Goal: Find specific page/section: Find specific page/section

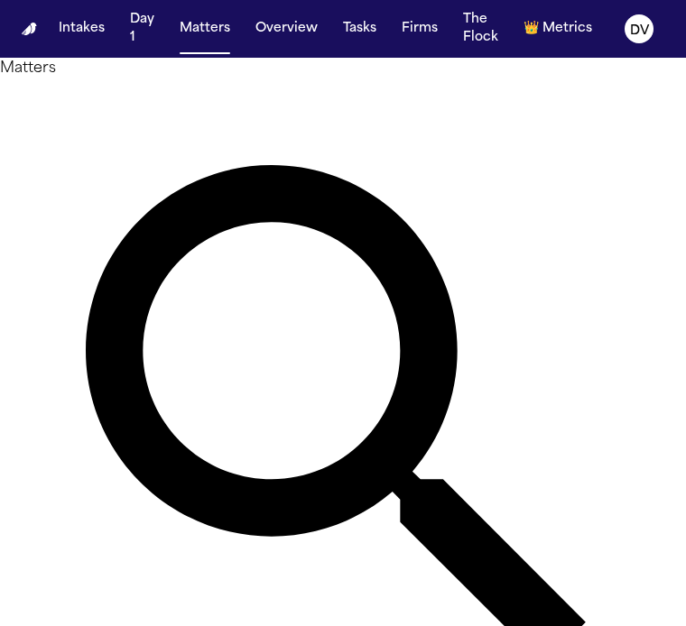
type input "*****"
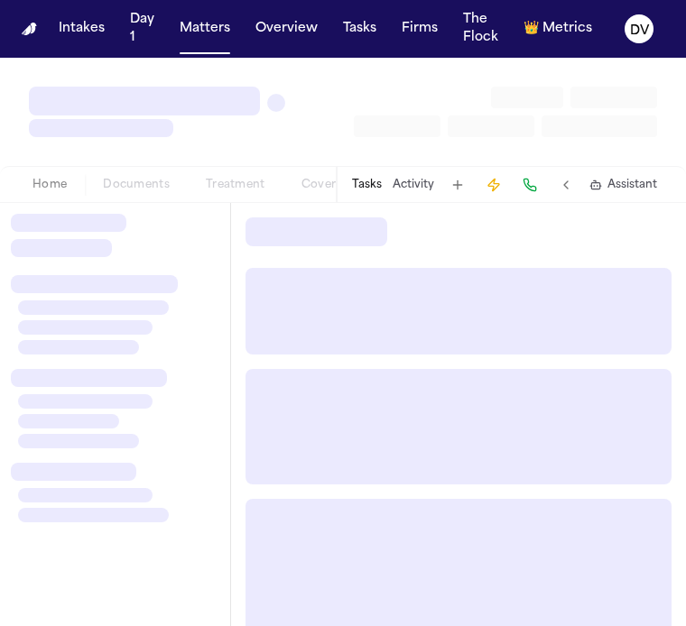
click at [85, 282] on div at bounding box center [94, 284] width 167 height 18
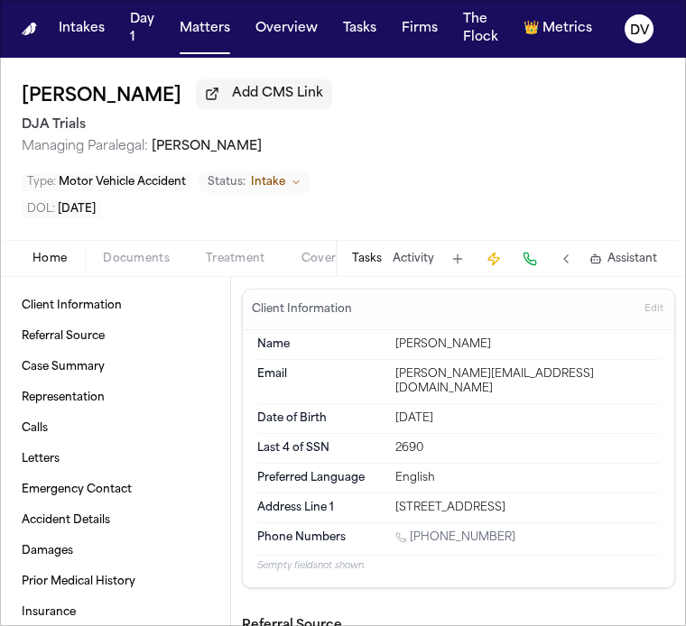
scroll to position [4, 0]
click at [156, 262] on span "Documents" at bounding box center [136, 259] width 67 height 14
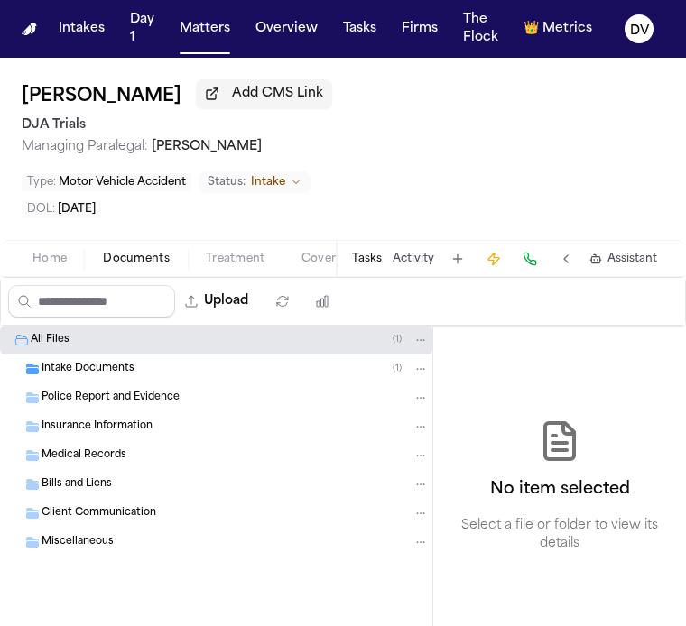
click at [161, 369] on div "Intake Documents ( 1 )" at bounding box center [234, 369] width 387 height 16
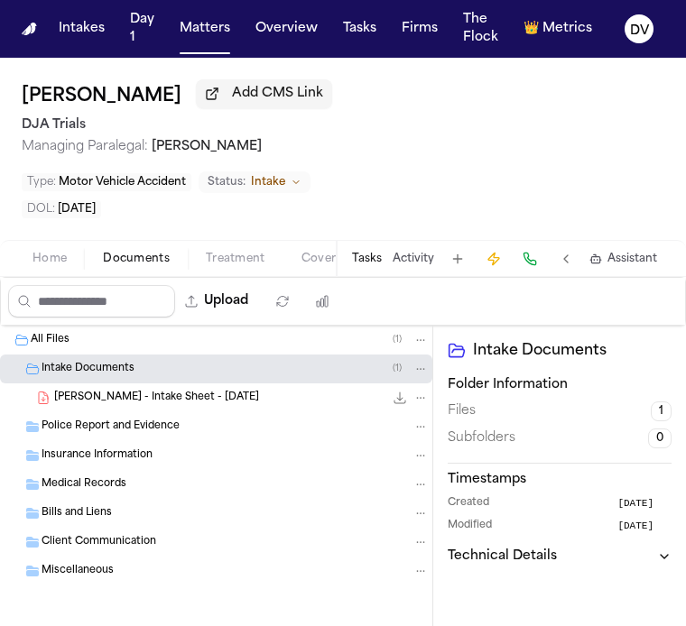
click at [198, 423] on div "Police Report and Evidence" at bounding box center [234, 427] width 387 height 16
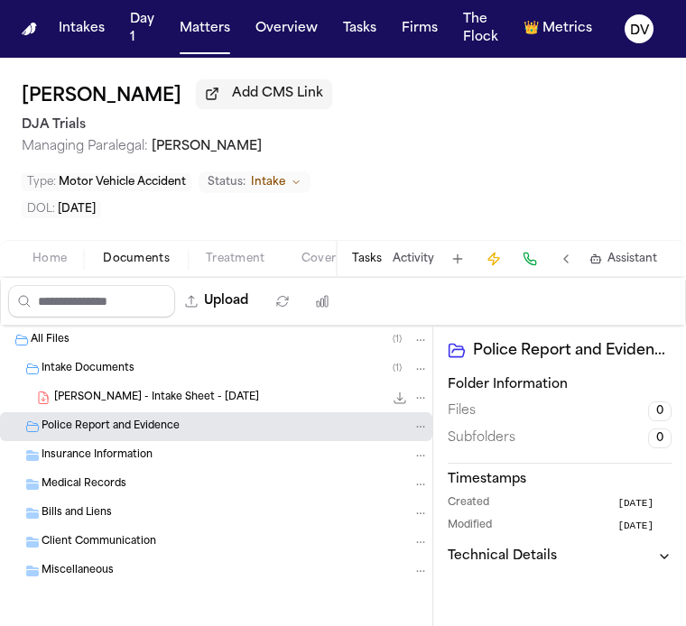
click at [179, 476] on div "Medical Records" at bounding box center [234, 484] width 387 height 16
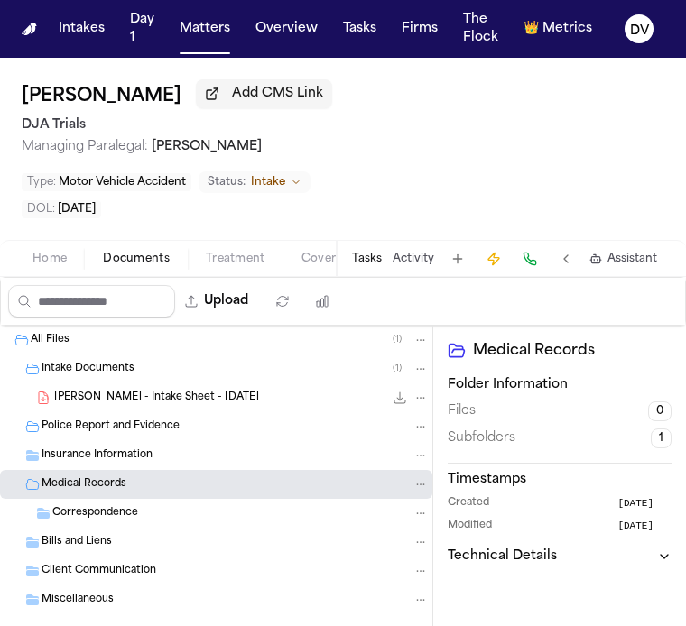
click at [140, 523] on div "Correspondence" at bounding box center [216, 513] width 432 height 29
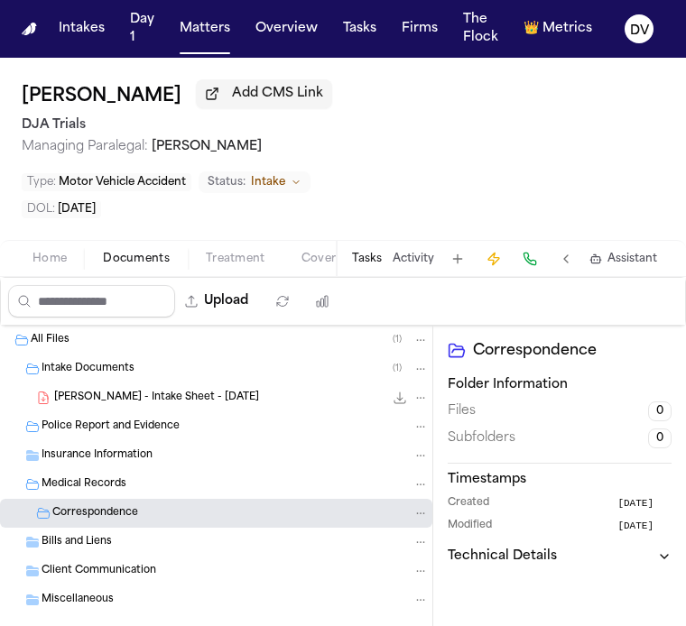
click at [143, 573] on span "Client Communication" at bounding box center [98, 571] width 115 height 15
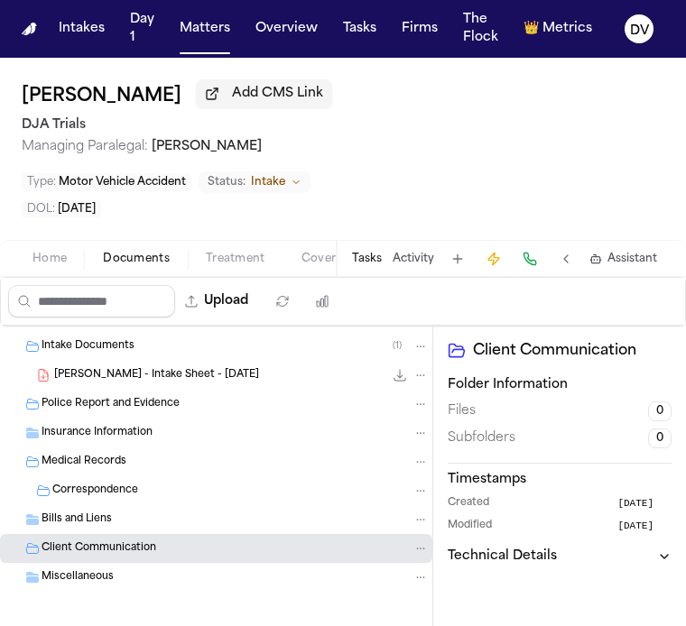
scroll to position [29, 0]
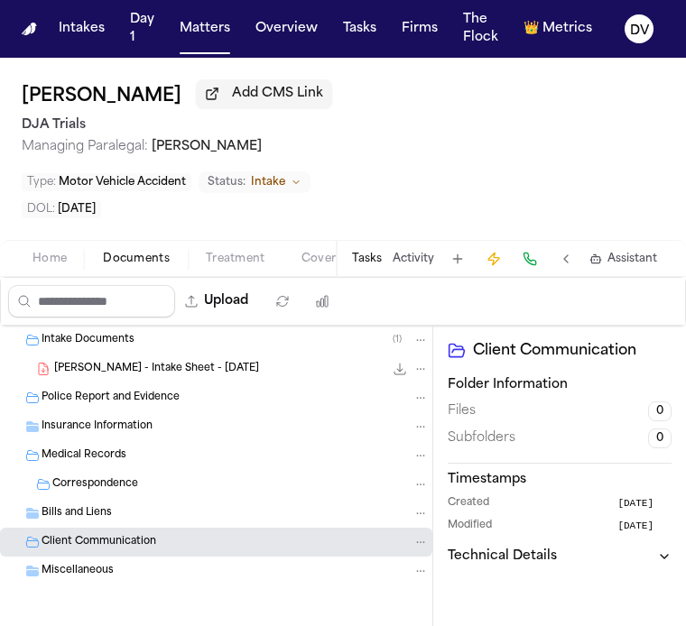
click at [140, 578] on div "Miscellaneous" at bounding box center [216, 571] width 432 height 29
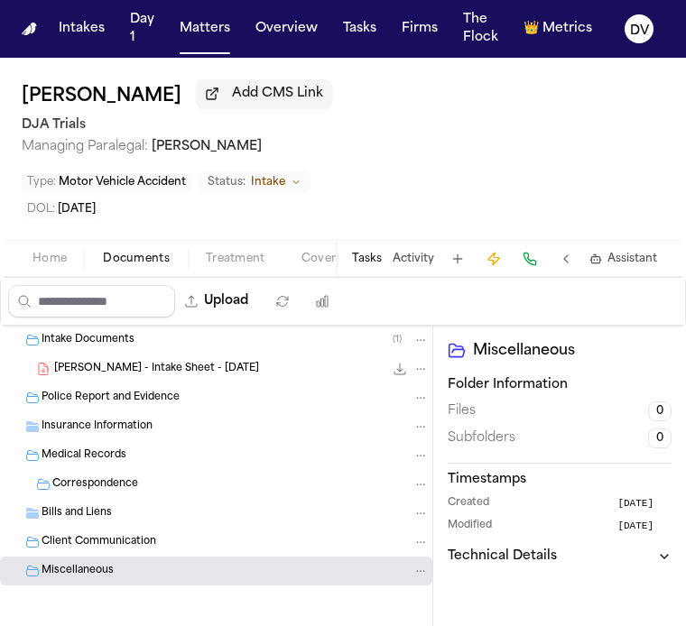
click at [166, 510] on div "Bills and Liens" at bounding box center [234, 513] width 387 height 16
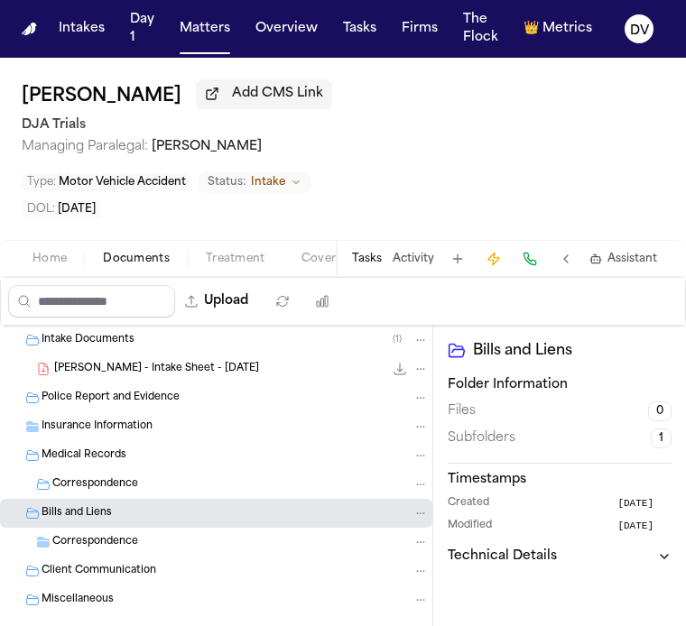
click at [170, 493] on div "Correspondence" at bounding box center [216, 484] width 432 height 29
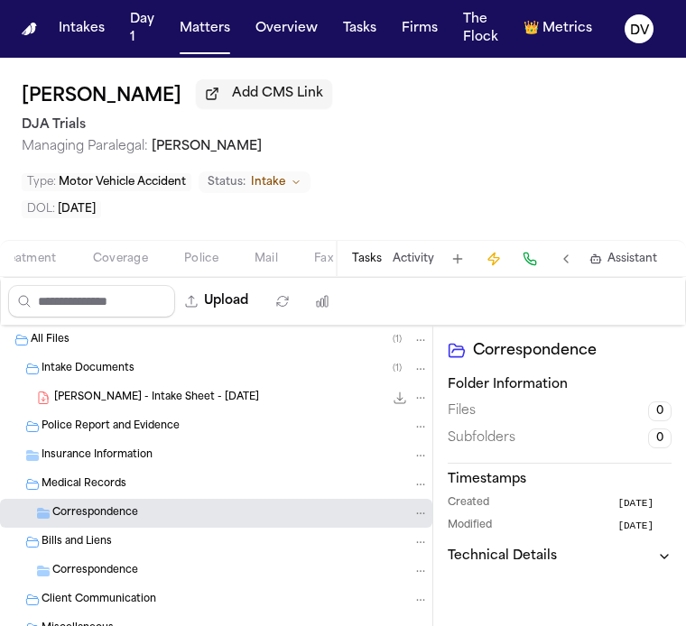
scroll to position [0, 496]
click at [81, 341] on div "All Files ( 1 )" at bounding box center [230, 340] width 398 height 16
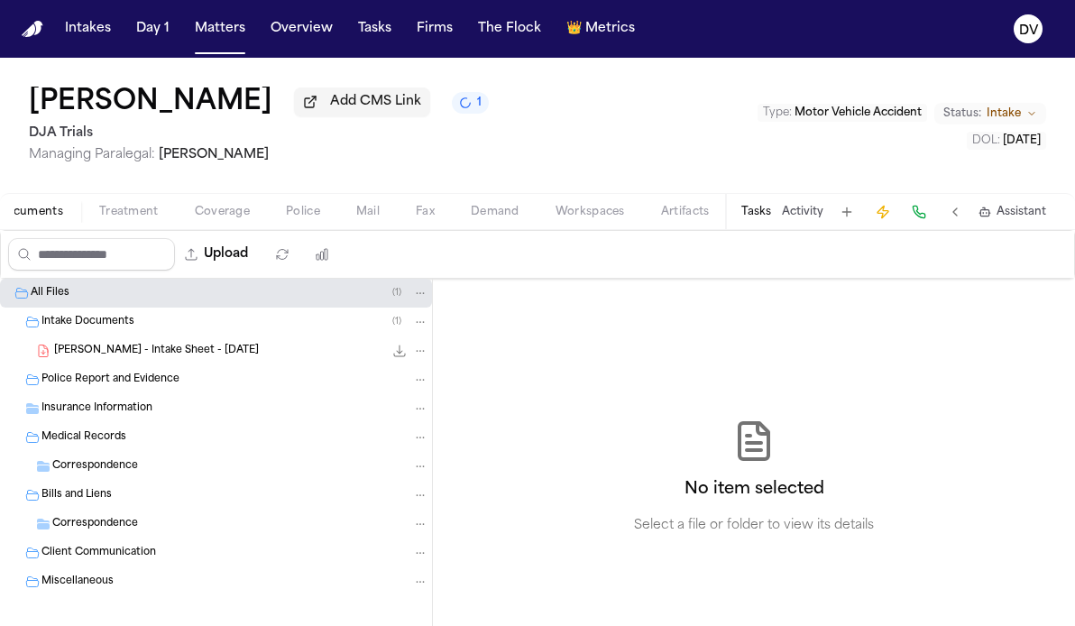
scroll to position [0, 106]
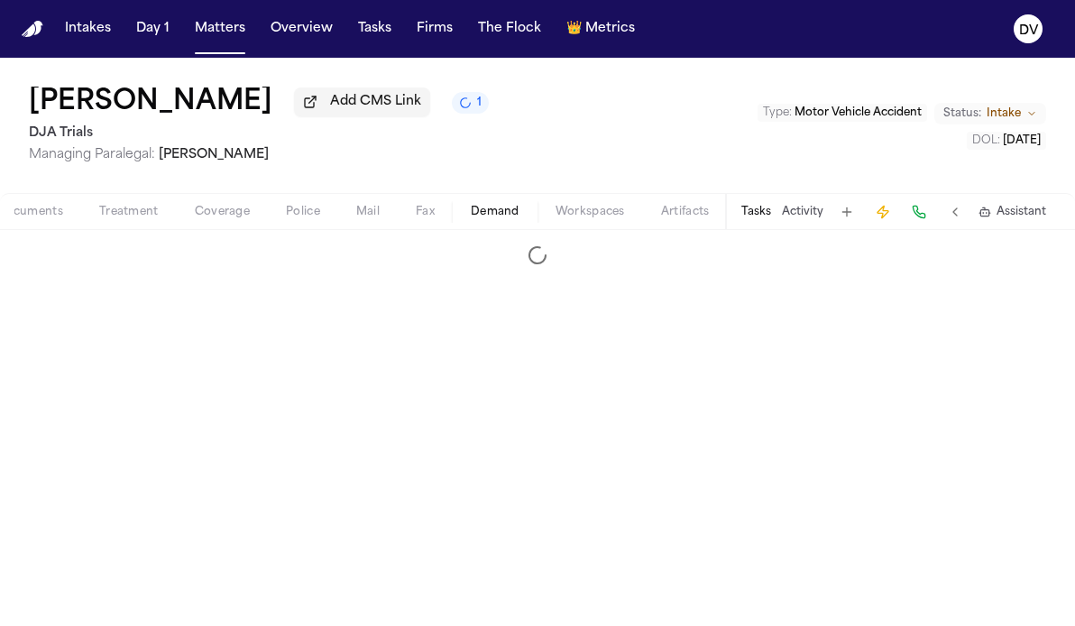
click at [486, 215] on span "Demand" at bounding box center [495, 212] width 49 height 14
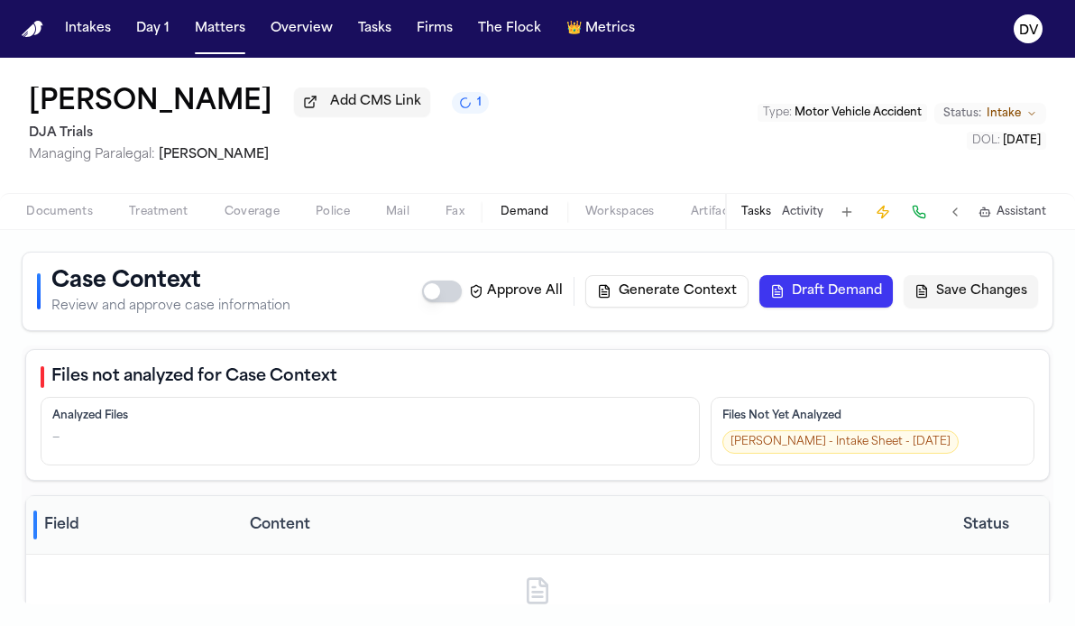
scroll to position [0, 106]
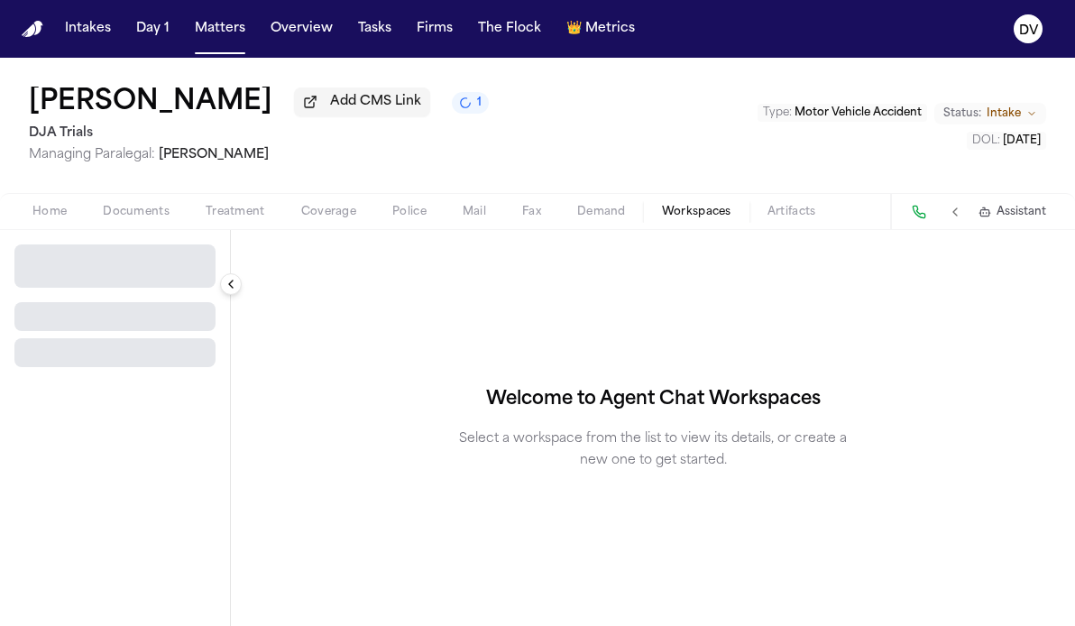
click at [594, 216] on div "Home Documents Treatment Coverage Police Mail Fax Demand Workspaces Artifacts" at bounding box center [423, 212] width 819 height 22
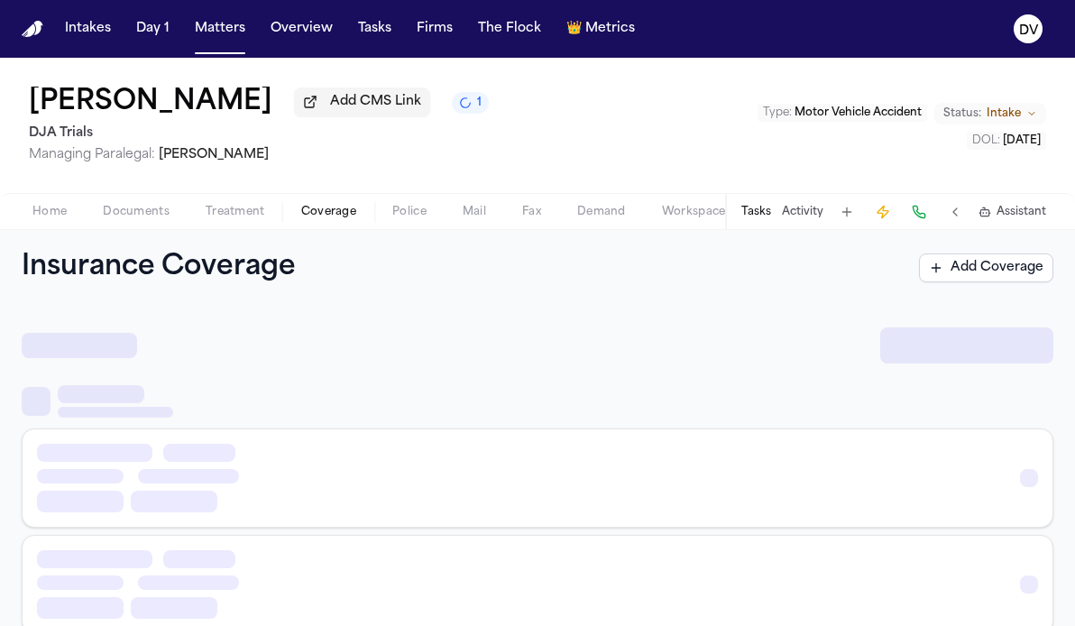
click at [338, 216] on span "Coverage" at bounding box center [328, 212] width 55 height 14
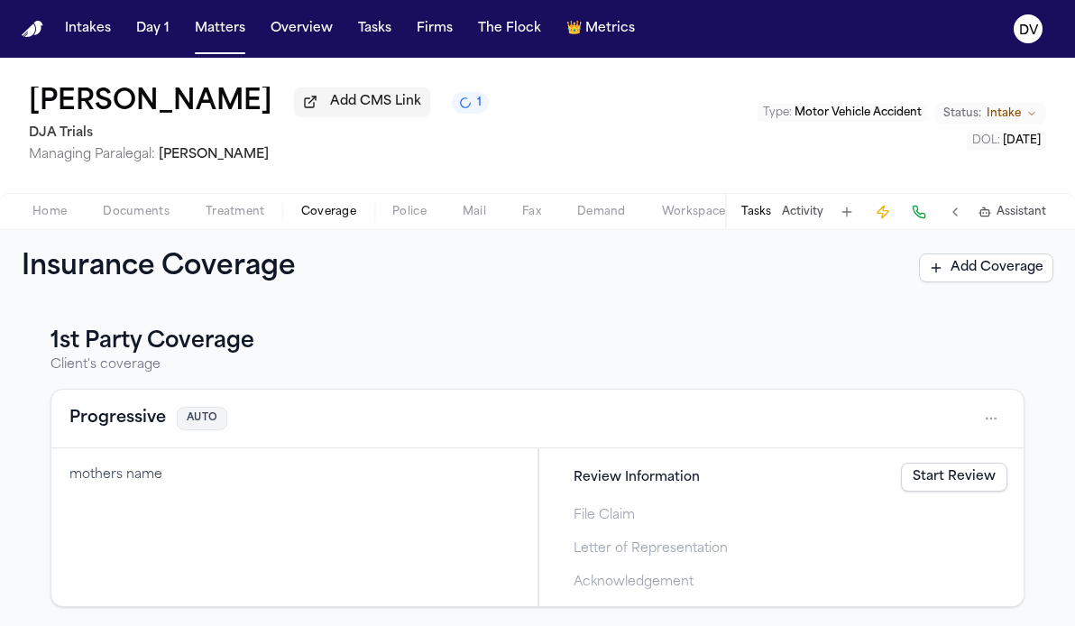
click at [149, 219] on span "Documents" at bounding box center [136, 212] width 67 height 14
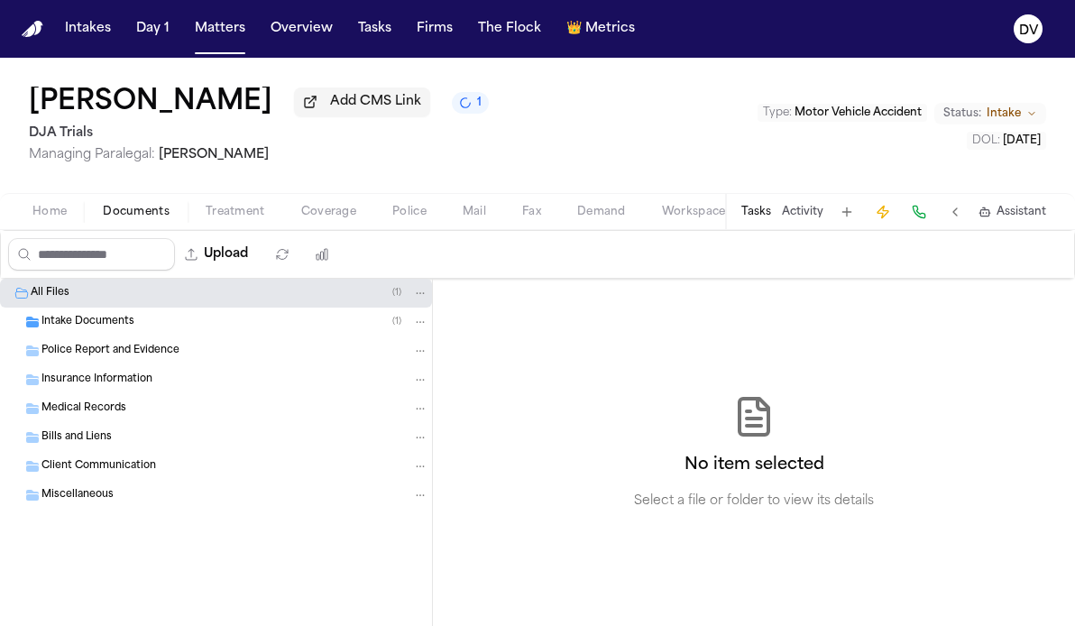
click at [124, 382] on span "Insurance Information" at bounding box center [96, 380] width 111 height 15
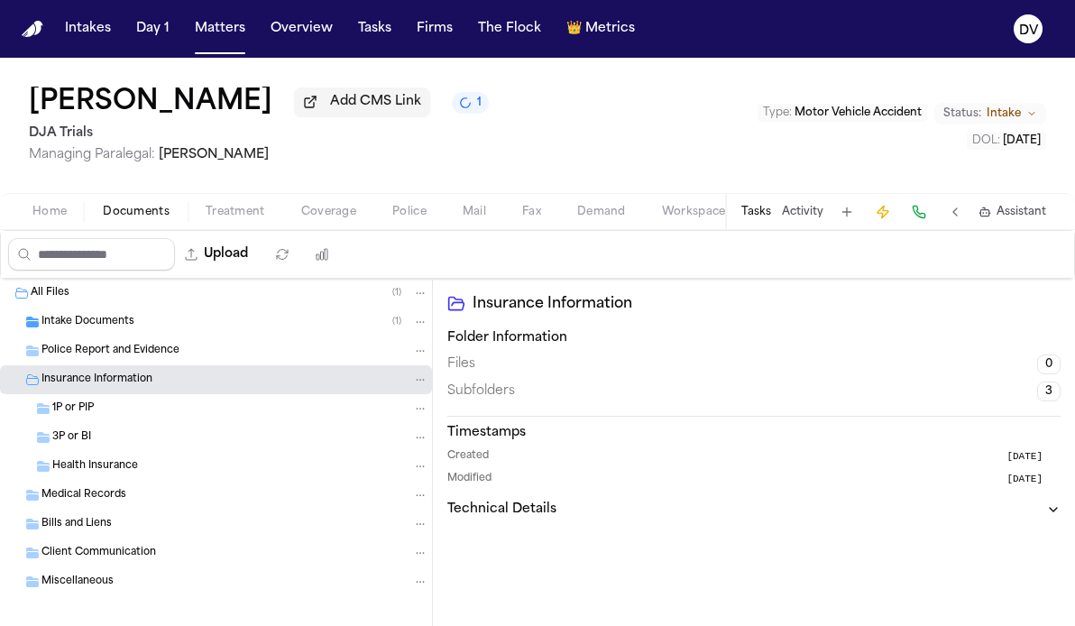
click at [154, 386] on div "Insurance Information" at bounding box center [234, 380] width 387 height 16
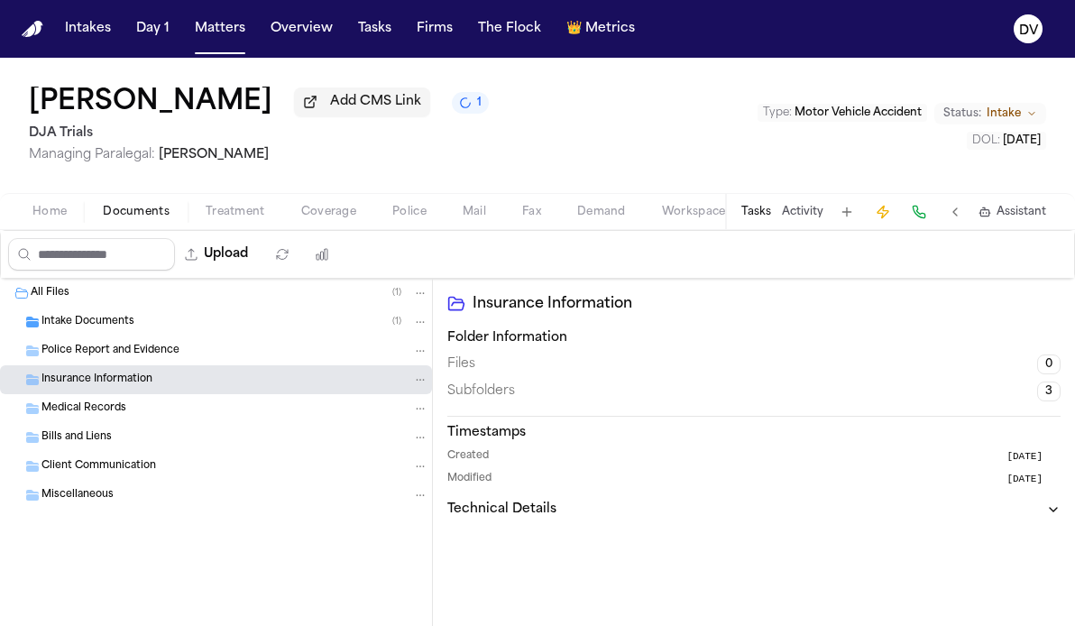
click at [129, 301] on div "All Files ( 1 )" at bounding box center [230, 293] width 398 height 16
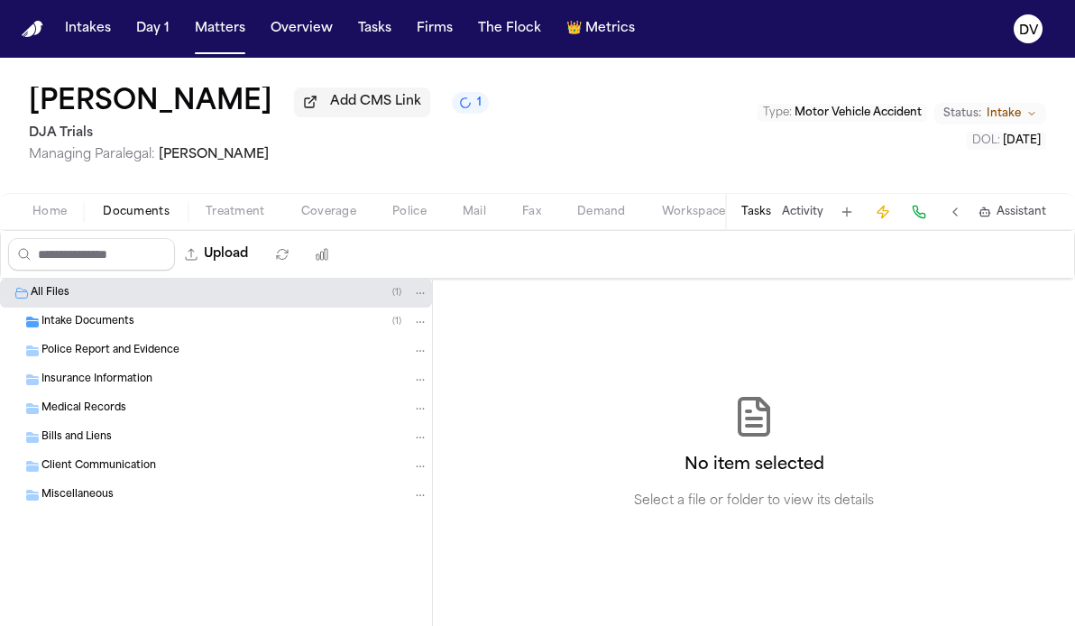
click at [125, 330] on span "Intake Documents" at bounding box center [87, 322] width 93 height 15
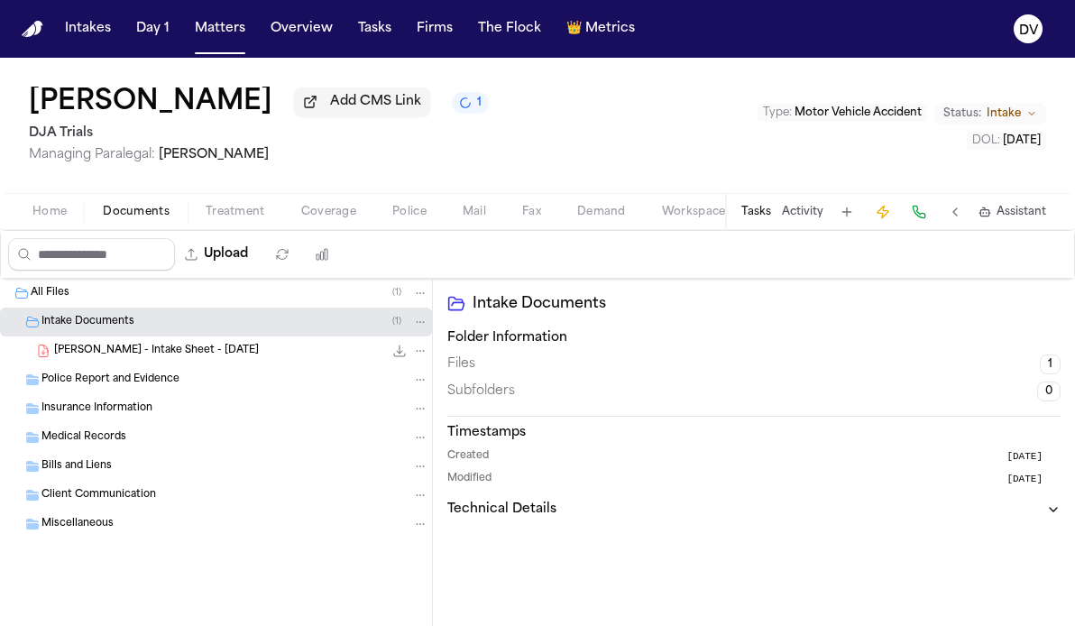
click at [125, 330] on span "Intake Documents" at bounding box center [87, 322] width 93 height 15
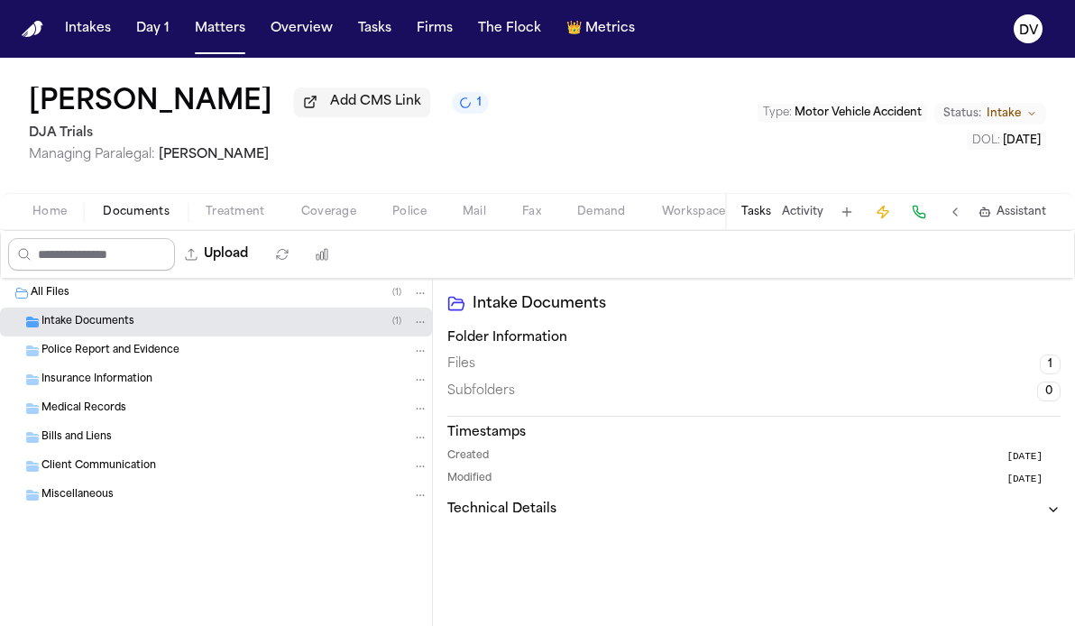
click at [143, 259] on input "Search files" at bounding box center [91, 254] width 167 height 32
click at [199, 322] on div "Intake Documents ( 1 )" at bounding box center [234, 322] width 387 height 16
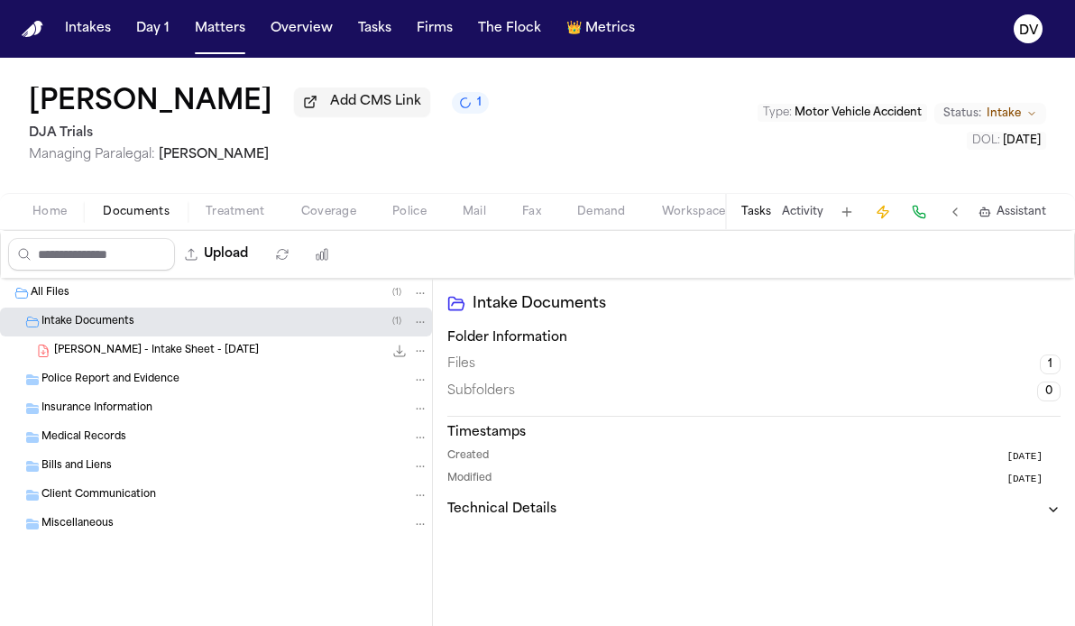
click at [199, 322] on div "Intake Documents ( 1 )" at bounding box center [234, 322] width 387 height 16
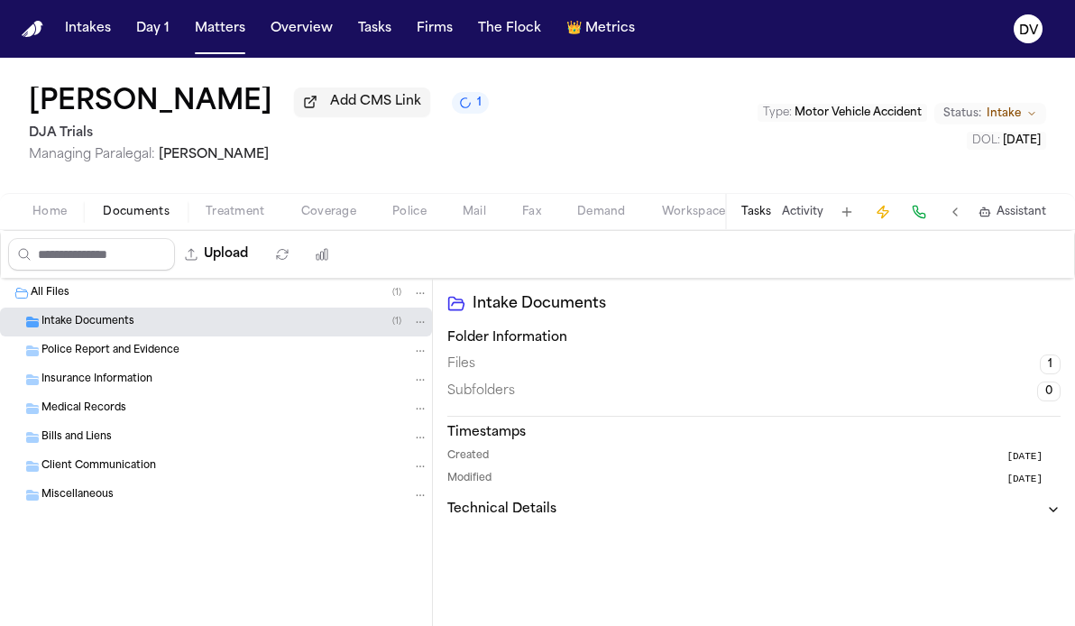
click at [199, 322] on div "Intake Documents ( 1 )" at bounding box center [234, 322] width 387 height 16
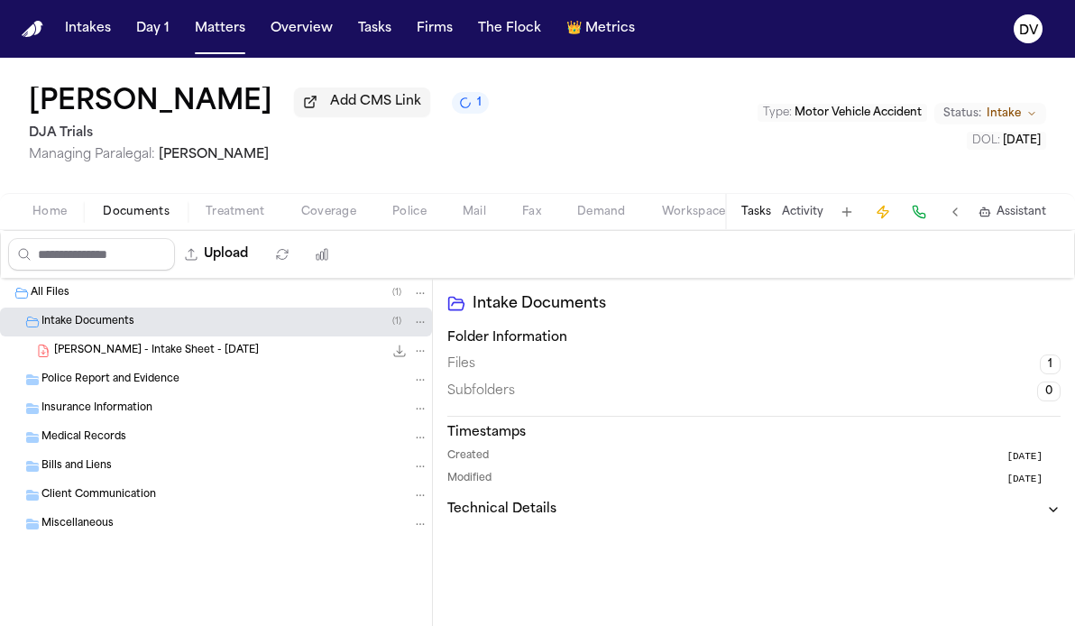
click at [187, 393] on div "Police Report and Evidence" at bounding box center [216, 379] width 432 height 29
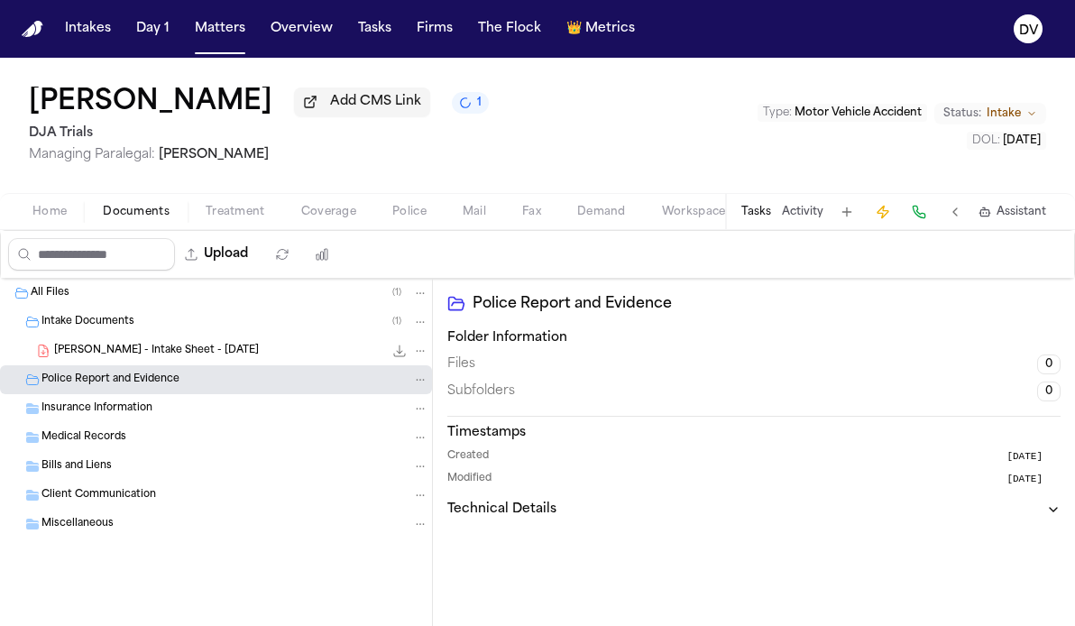
click at [176, 417] on div "Insurance Information" at bounding box center [234, 409] width 387 height 16
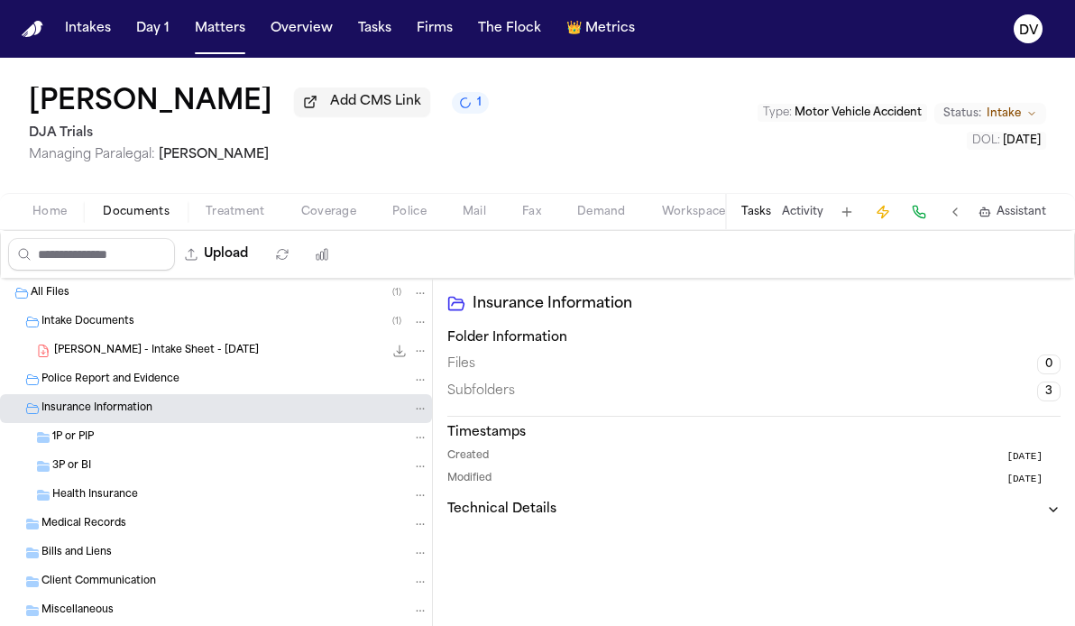
click at [180, 412] on div "Insurance Information" at bounding box center [234, 409] width 387 height 16
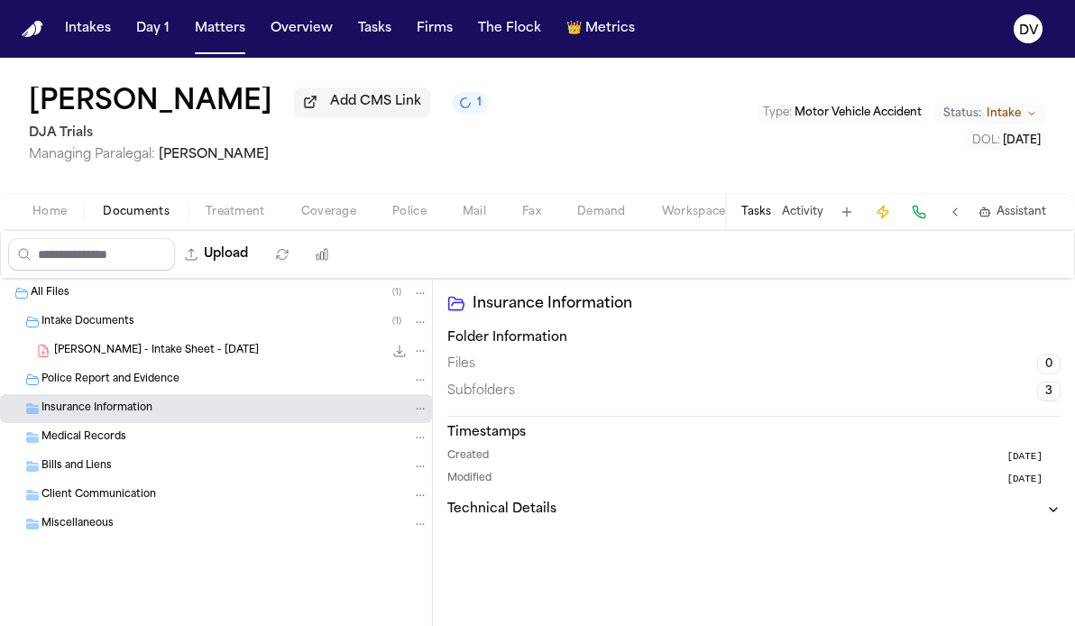
click at [685, 398] on span "3" at bounding box center [1048, 392] width 23 height 20
click at [101, 214] on button "Documents" at bounding box center [136, 212] width 103 height 22
click at [55, 218] on span "Home" at bounding box center [49, 212] width 34 height 14
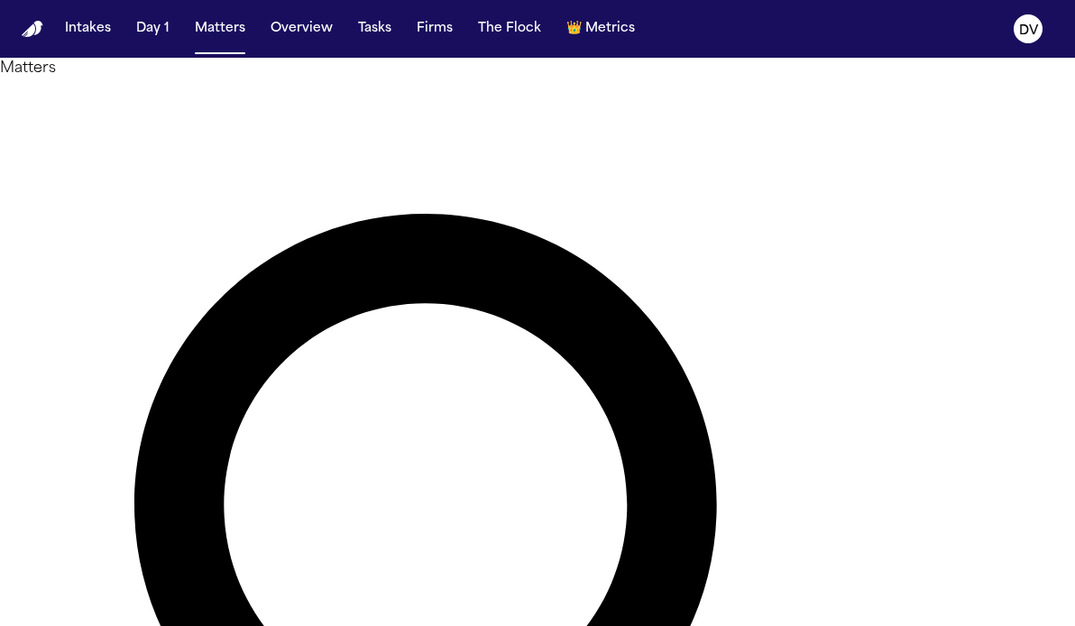
type input "*****"
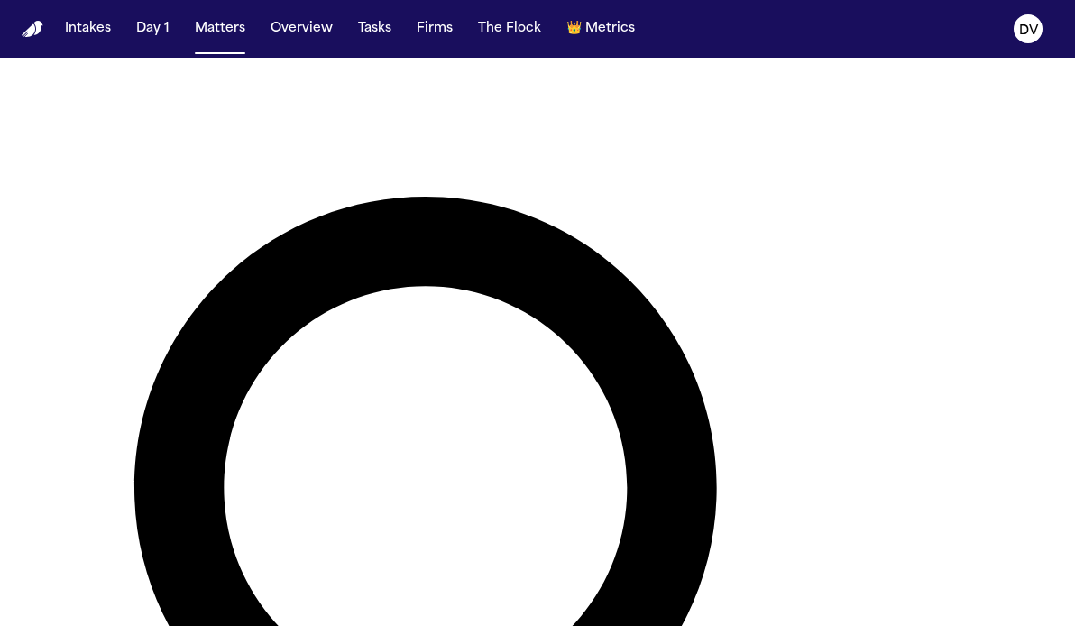
scroll to position [20, 0]
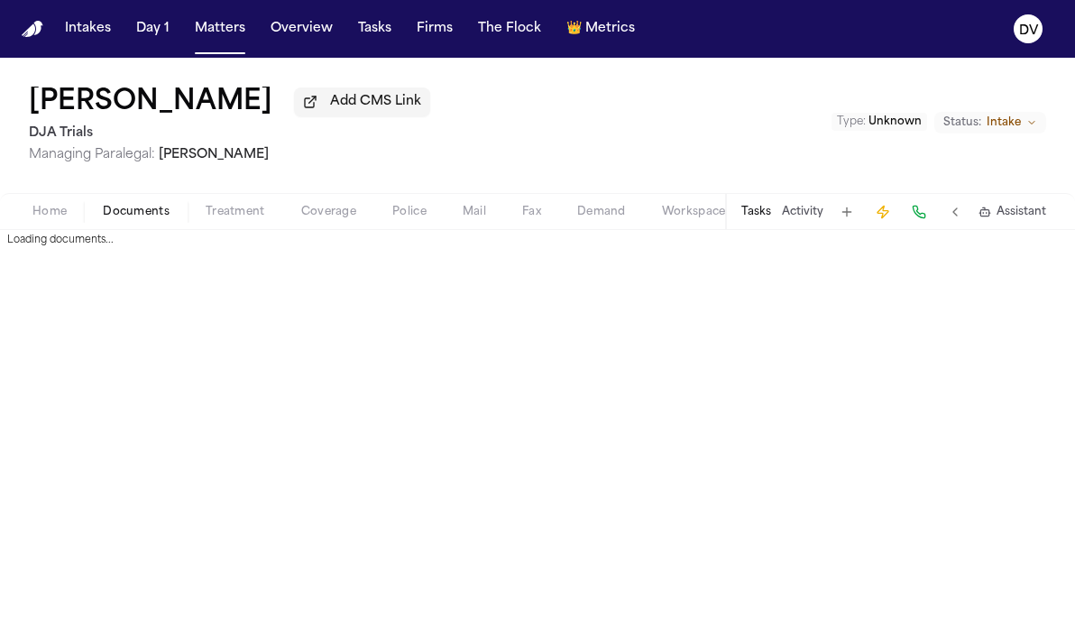
click at [155, 215] on span "Documents" at bounding box center [136, 212] width 67 height 14
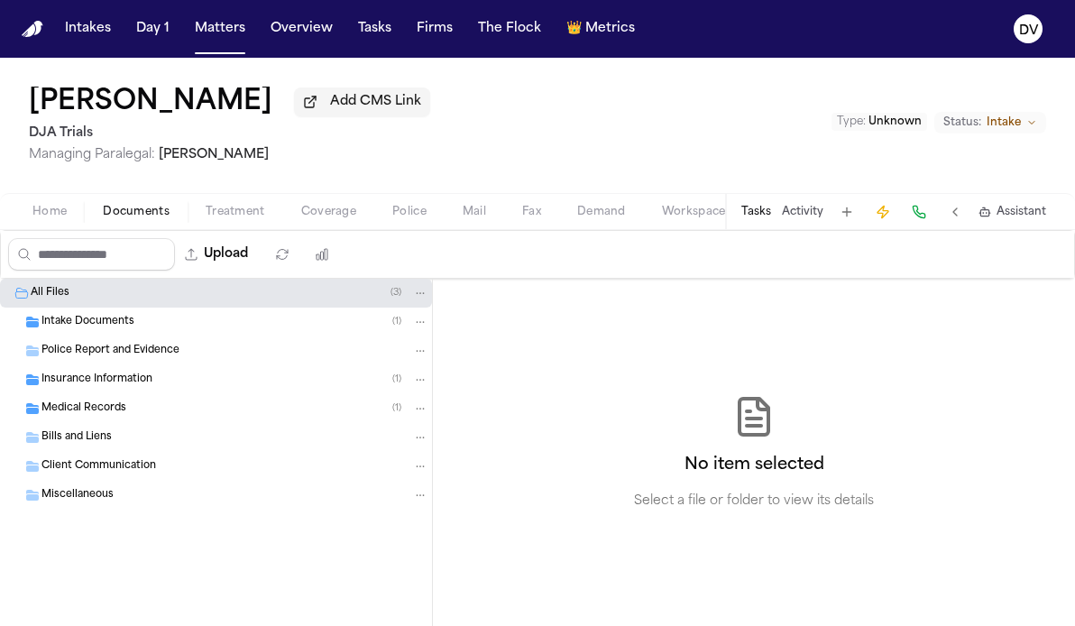
click at [177, 329] on div "Intake Documents ( 1 )" at bounding box center [234, 322] width 387 height 16
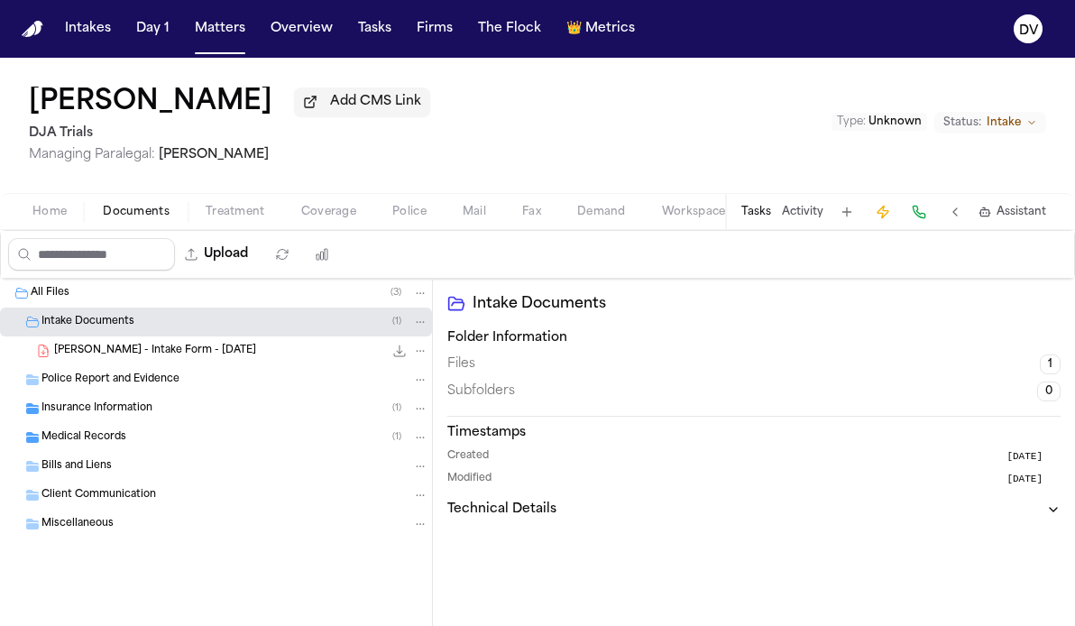
click at [190, 440] on div "Medical Records ( 1 )" at bounding box center [234, 437] width 387 height 16
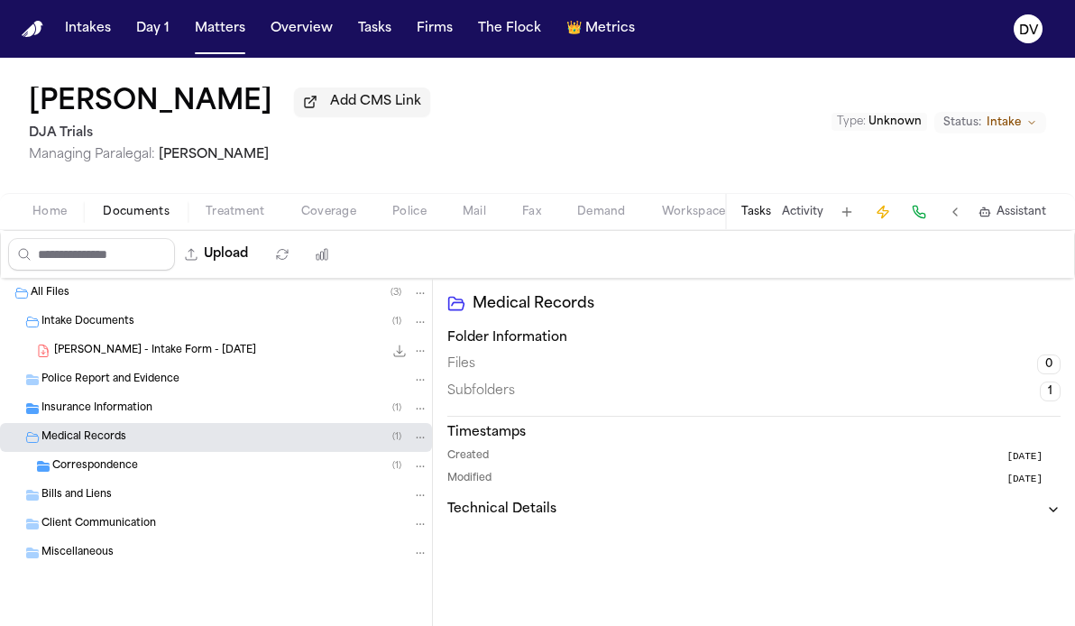
click at [194, 470] on div "Correspondence ( 1 )" at bounding box center [240, 466] width 376 height 16
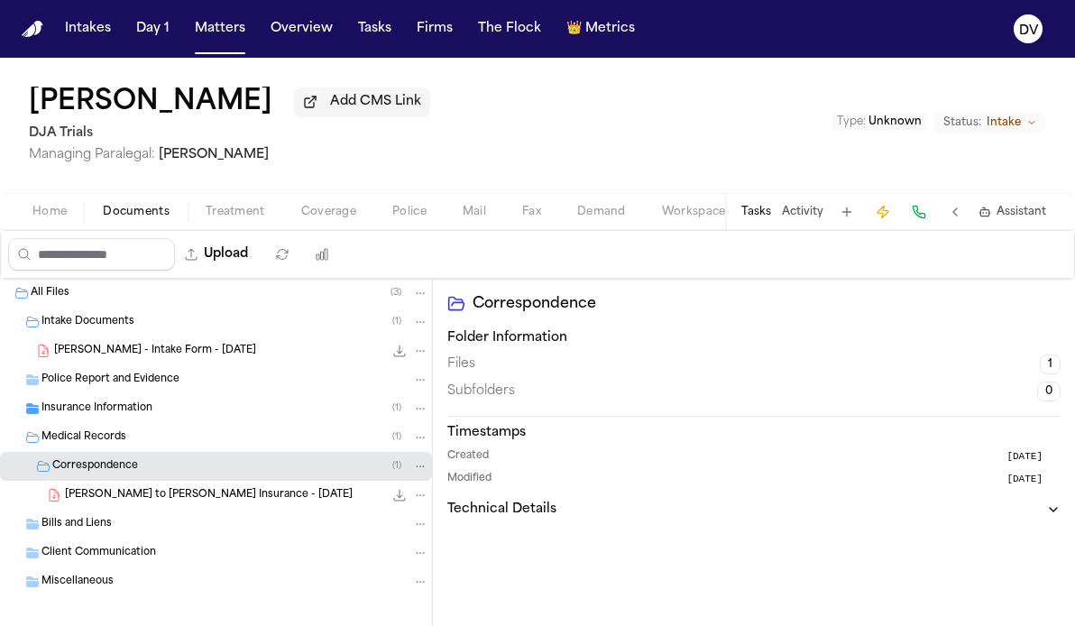
click at [212, 401] on div "Insurance Information ( 1 )" at bounding box center [216, 408] width 432 height 29
